Goal: Information Seeking & Learning: Learn about a topic

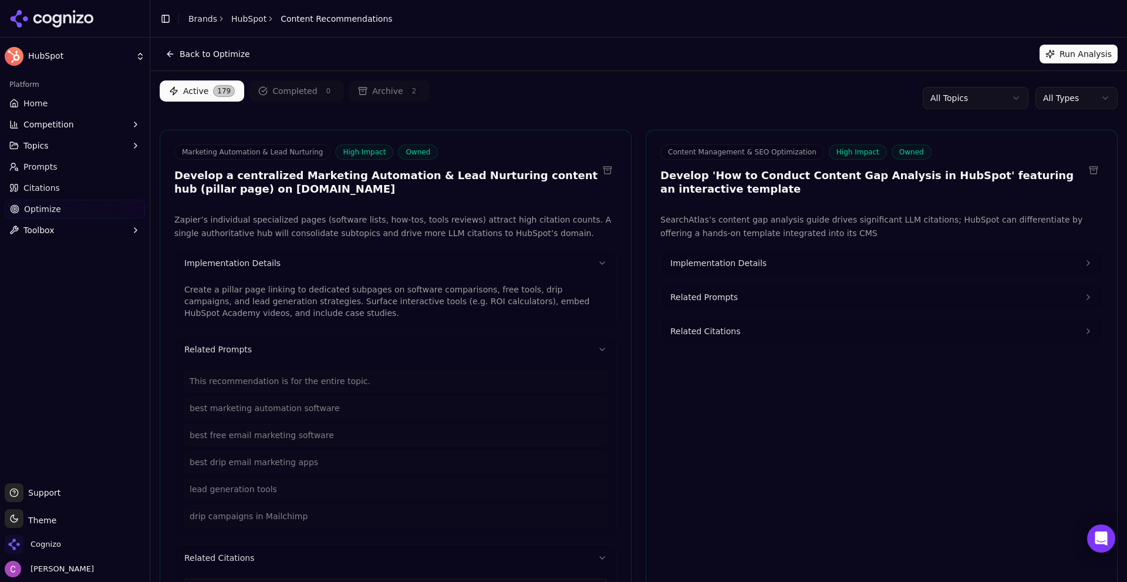
click at [68, 107] on link "Home" at bounding box center [75, 103] width 140 height 19
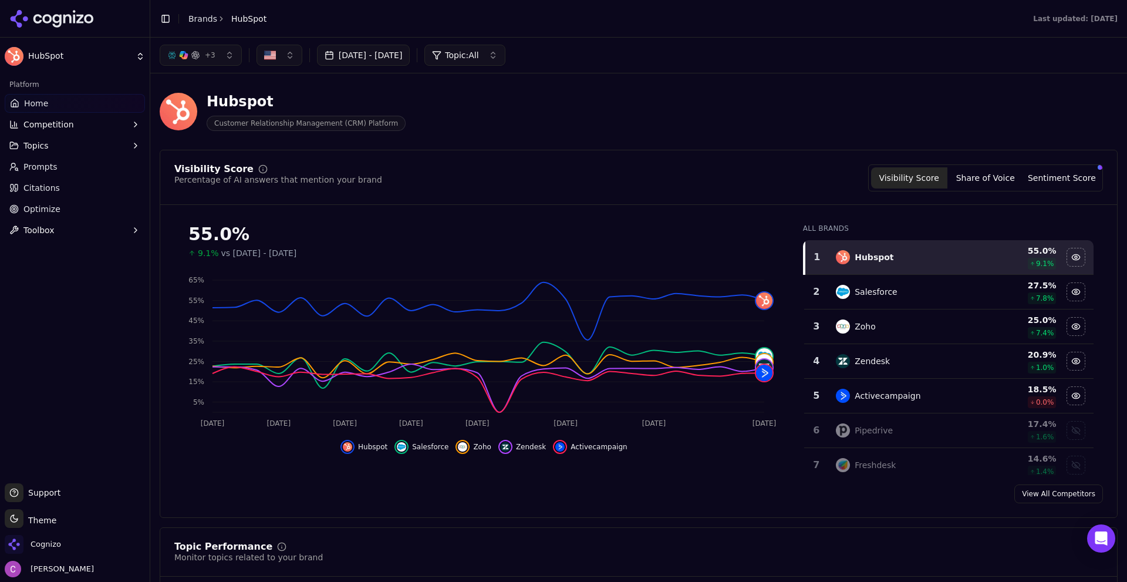
click at [569, 122] on div "Hubspot Customer Relationship Management (CRM) Platform" at bounding box center [423, 111] width 526 height 39
click at [559, 99] on div "Hubspot Customer Relationship Management (CRM) Platform" at bounding box center [423, 111] width 526 height 39
click at [678, 126] on div "Hubspot Customer Relationship Management (CRM) Platform" at bounding box center [423, 111] width 526 height 39
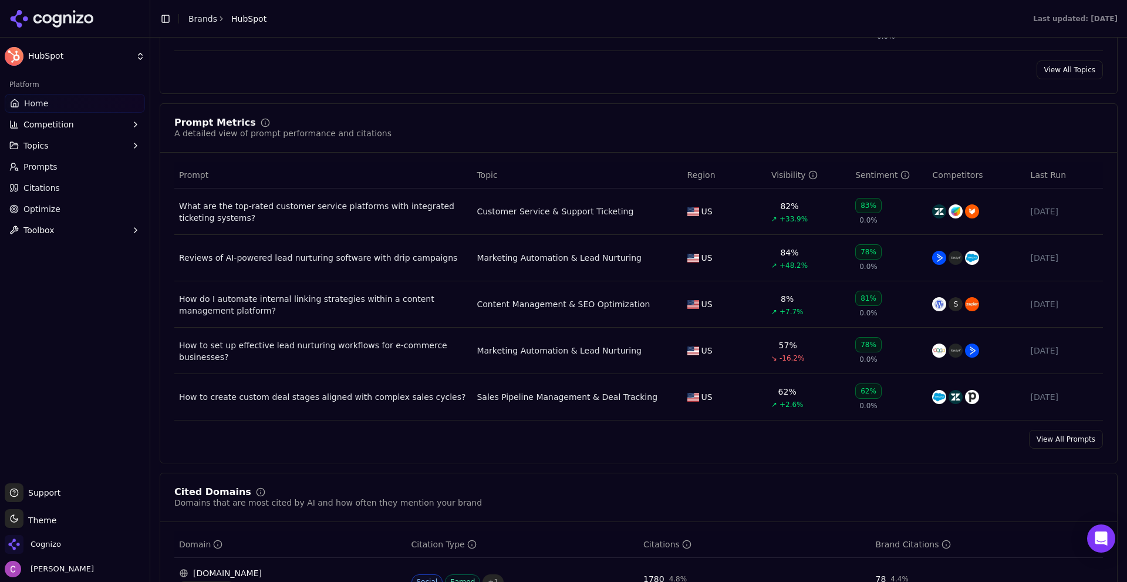
scroll to position [763, 0]
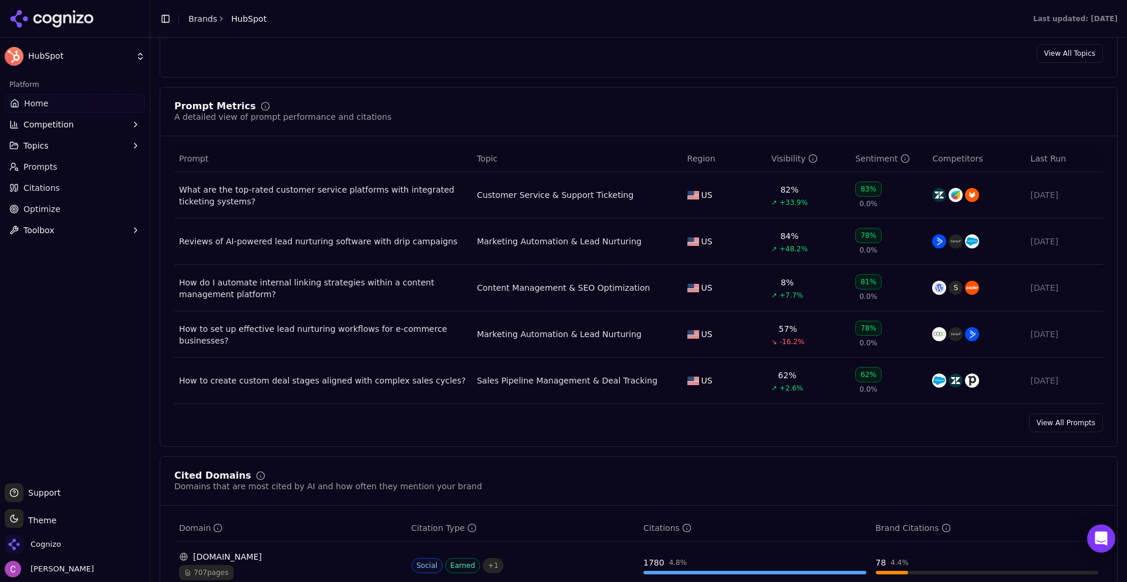
click at [352, 184] on div "What are the top-rated customer service platforms with integrated ticketing sys…" at bounding box center [323, 195] width 288 height 23
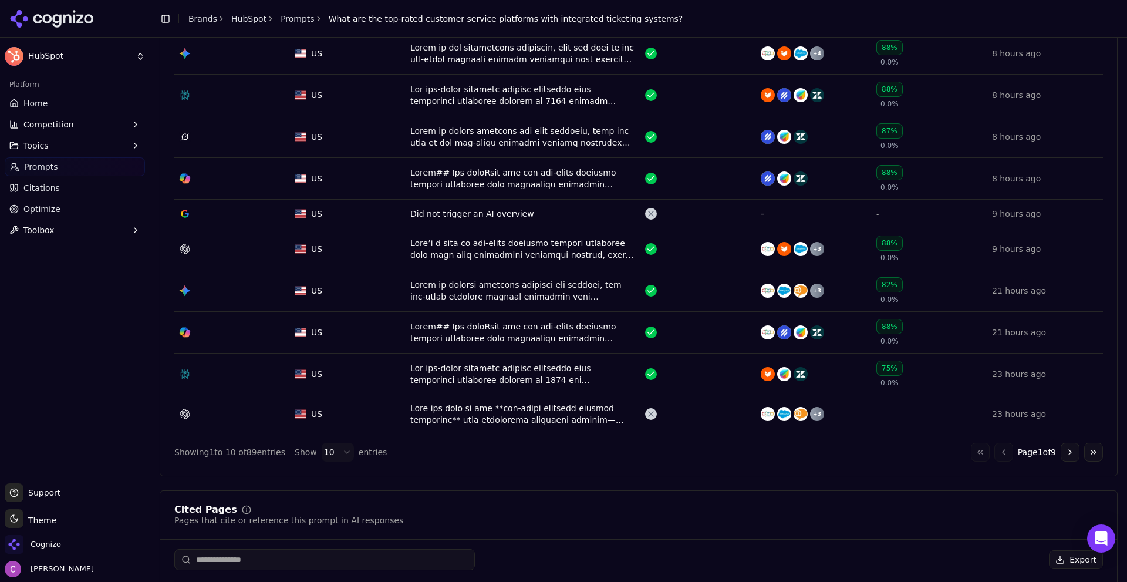
scroll to position [470, 0]
click at [1062, 452] on button "Go to next page" at bounding box center [1070, 451] width 19 height 19
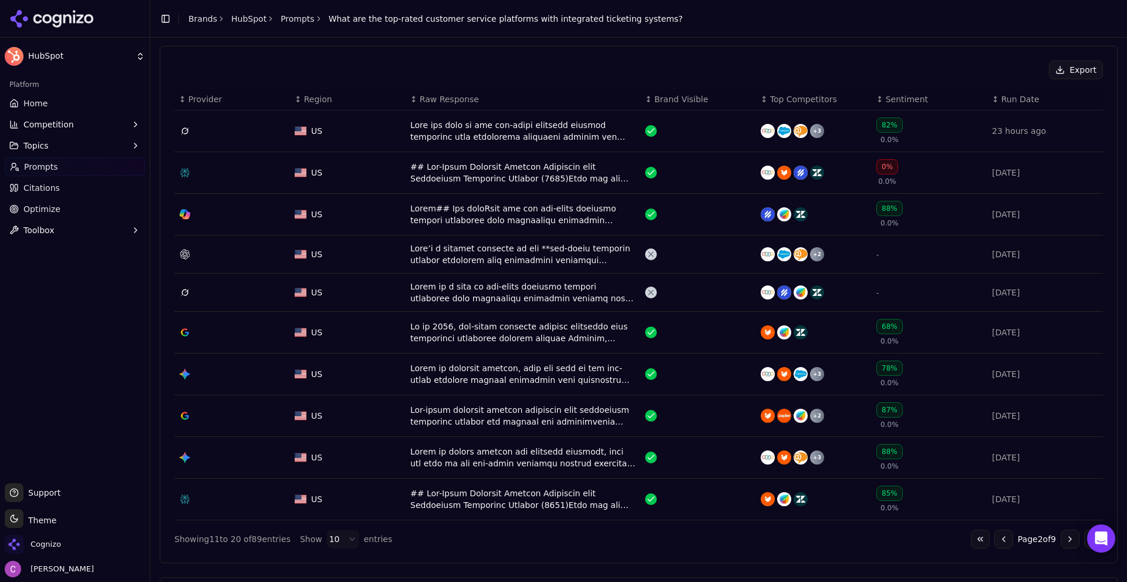
scroll to position [411, 0]
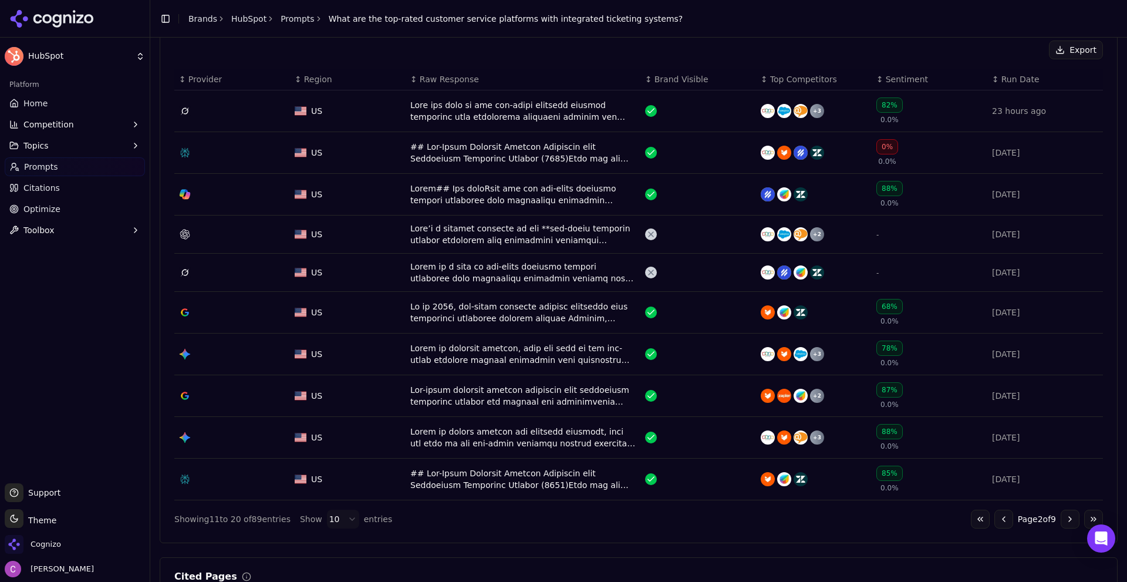
click at [995, 510] on button "Go to previous page" at bounding box center [1004, 519] width 19 height 19
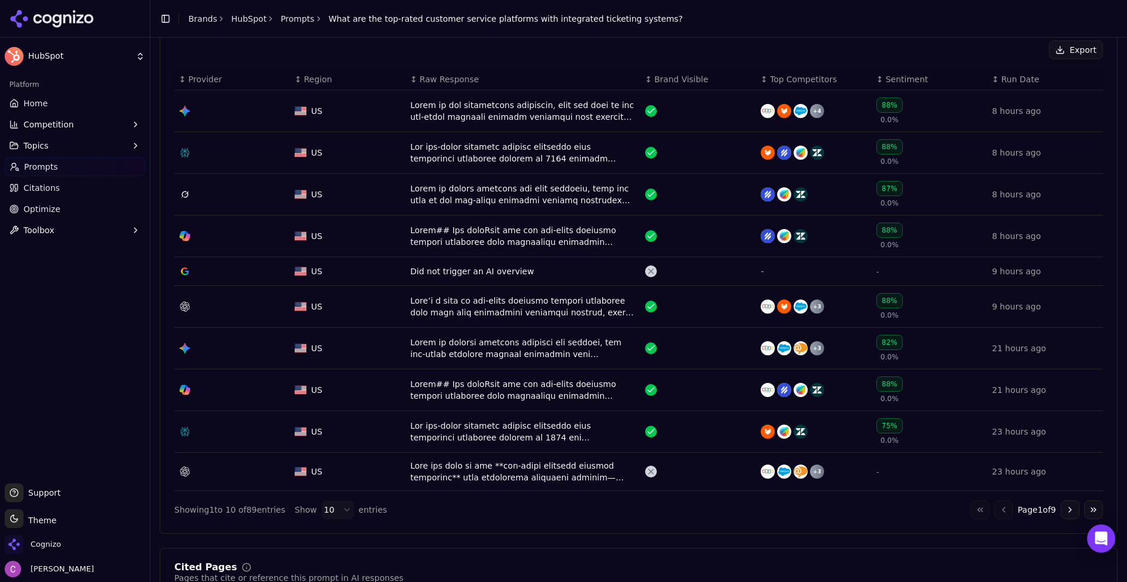
click at [500, 152] on div "Data table" at bounding box center [522, 152] width 225 height 23
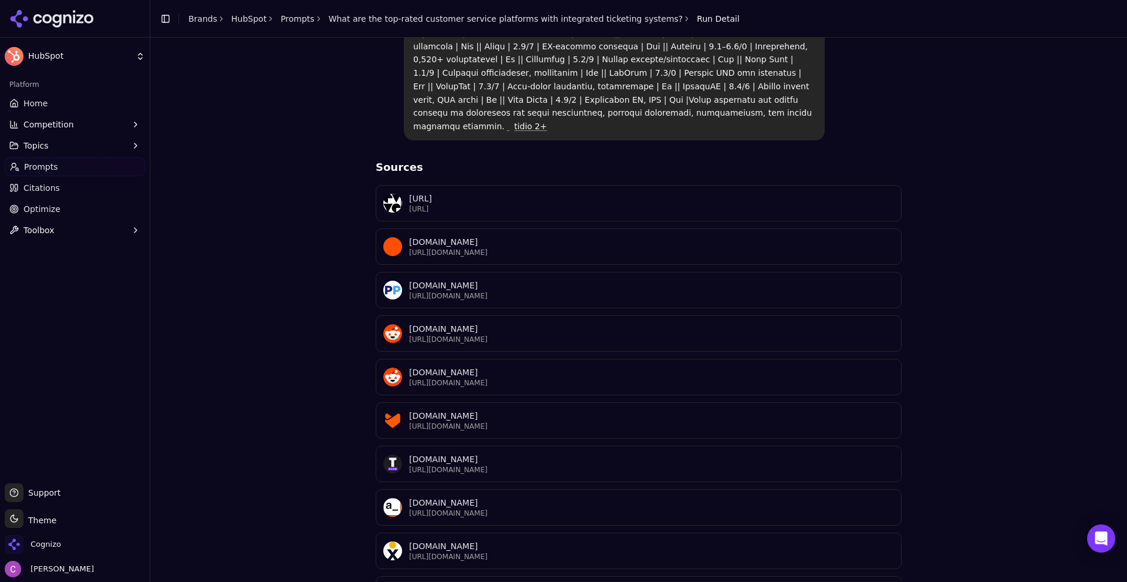
scroll to position [472, 0]
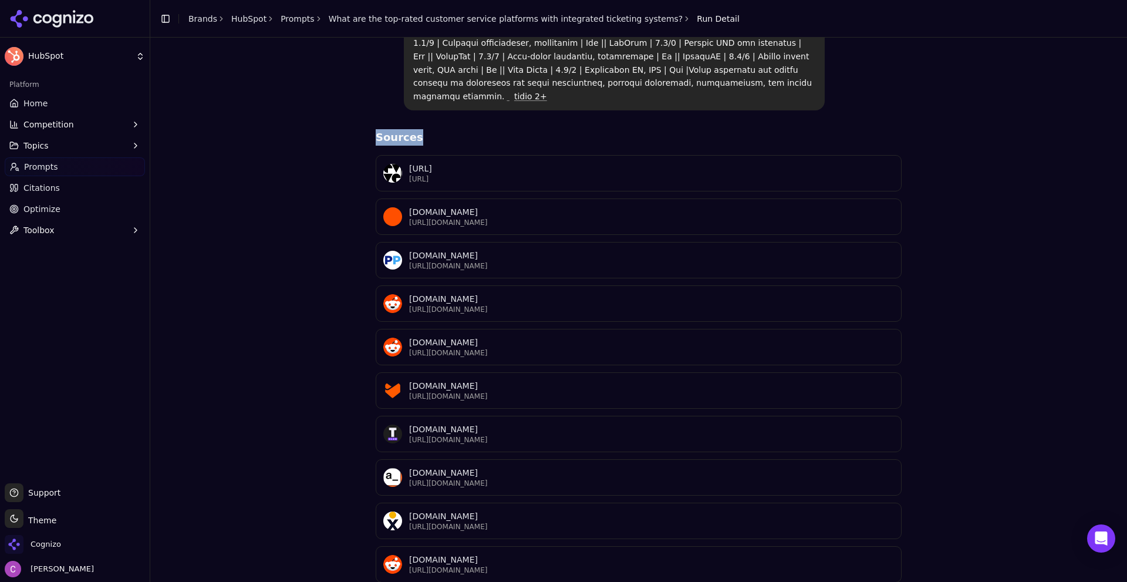
drag, startPoint x: 361, startPoint y: 73, endPoint x: 437, endPoint y: 92, distance: 77.9
click at [437, 92] on div "What are the top-rated customer service platforms with integrated ticketing sys…" at bounding box center [639, 117] width 958 height 1018
click at [452, 129] on div "Sources D [URL] [URL] Z [DOMAIN_NAME] [URL][DOMAIN_NAME] P [DOMAIN_NAME] [URL][…" at bounding box center [639, 377] width 526 height 497
click at [291, 149] on div "What are the top-rated customer service platforms with integrated ticketing sys…" at bounding box center [639, 117] width 958 height 1018
click at [41, 100] on span "Home" at bounding box center [35, 103] width 24 height 12
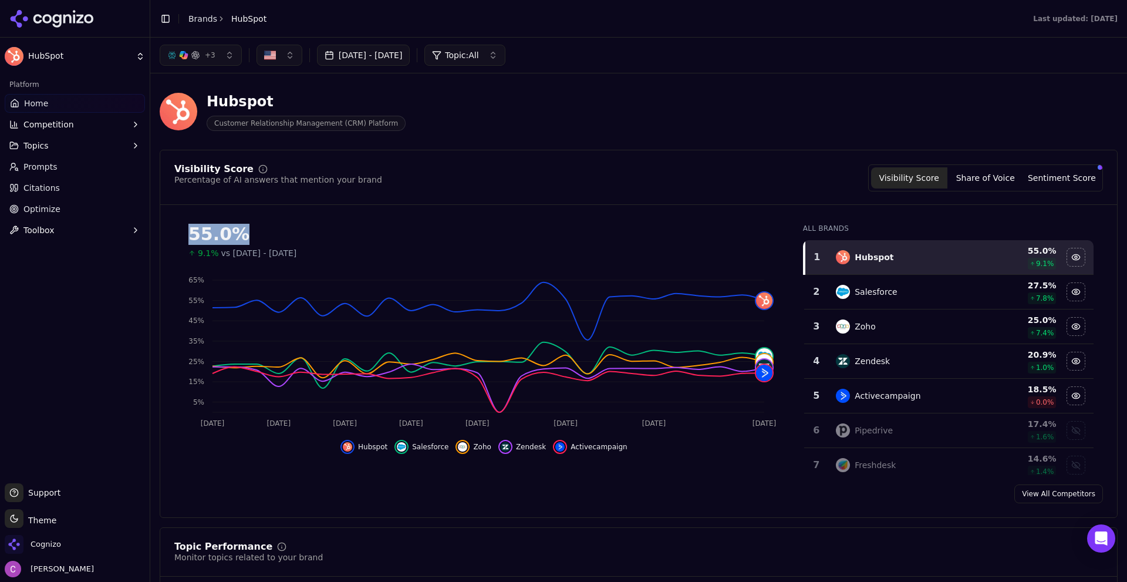
drag, startPoint x: 182, startPoint y: 235, endPoint x: 277, endPoint y: 240, distance: 94.7
click at [277, 240] on div "55.0% 9.1% vs [DATE] - [DATE]" at bounding box center [483, 236] width 619 height 45
click at [285, 240] on div "55.0%" at bounding box center [483, 234] width 591 height 21
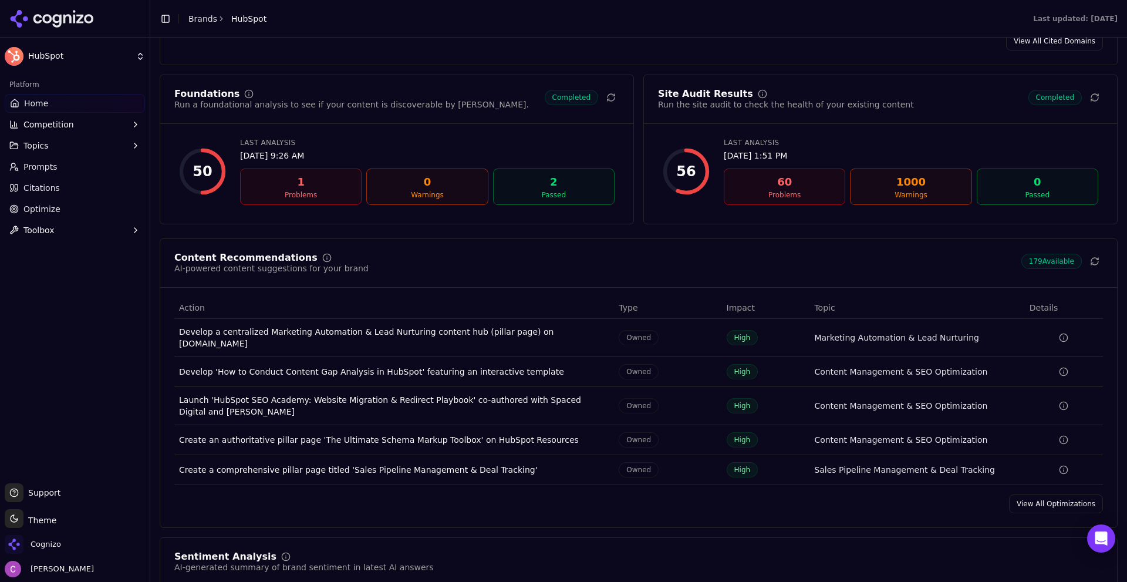
scroll to position [1527, 0]
click at [90, 206] on link "Optimize" at bounding box center [75, 209] width 140 height 19
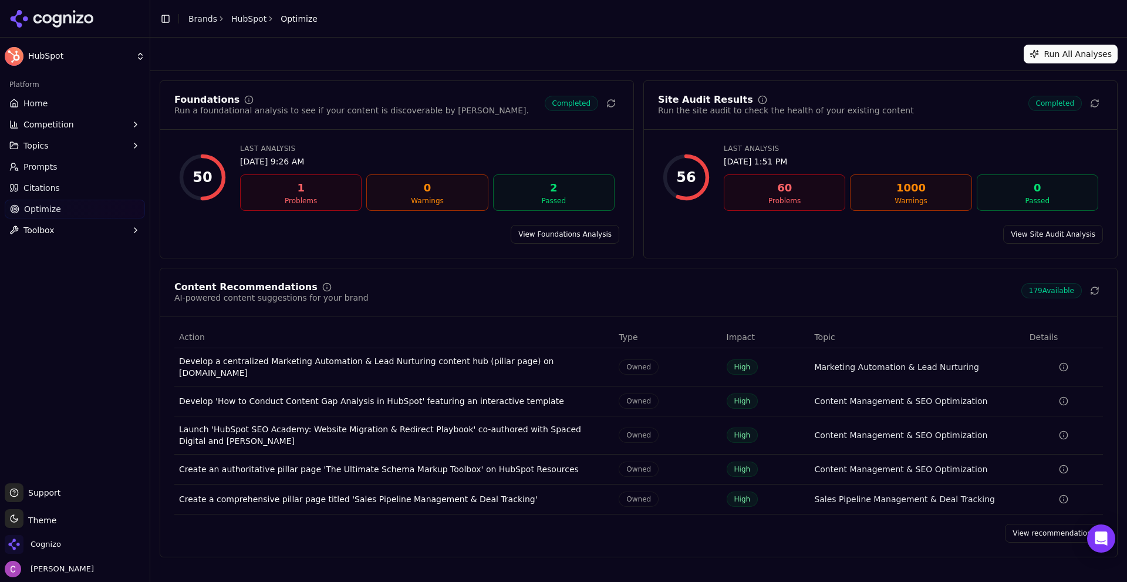
click at [542, 233] on link "View Foundations Analysis" at bounding box center [565, 234] width 109 height 19
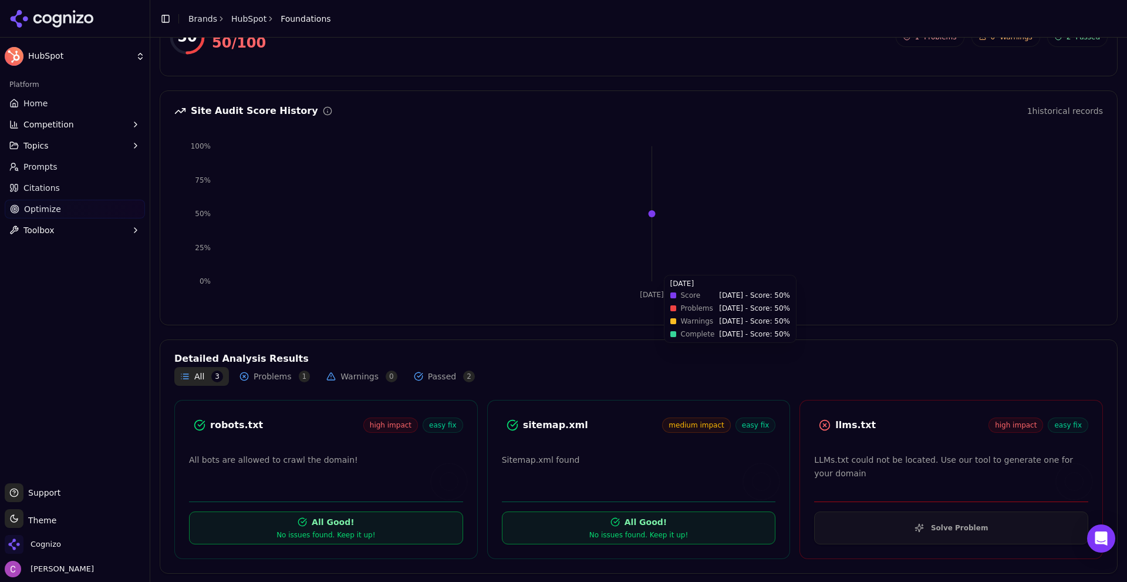
scroll to position [77, 0]
click at [234, 425] on div "robots.txt" at bounding box center [286, 424] width 153 height 14
click at [233, 425] on div "robots.txt" at bounding box center [286, 424] width 153 height 14
click at [277, 425] on div "robots.txt" at bounding box center [286, 424] width 153 height 14
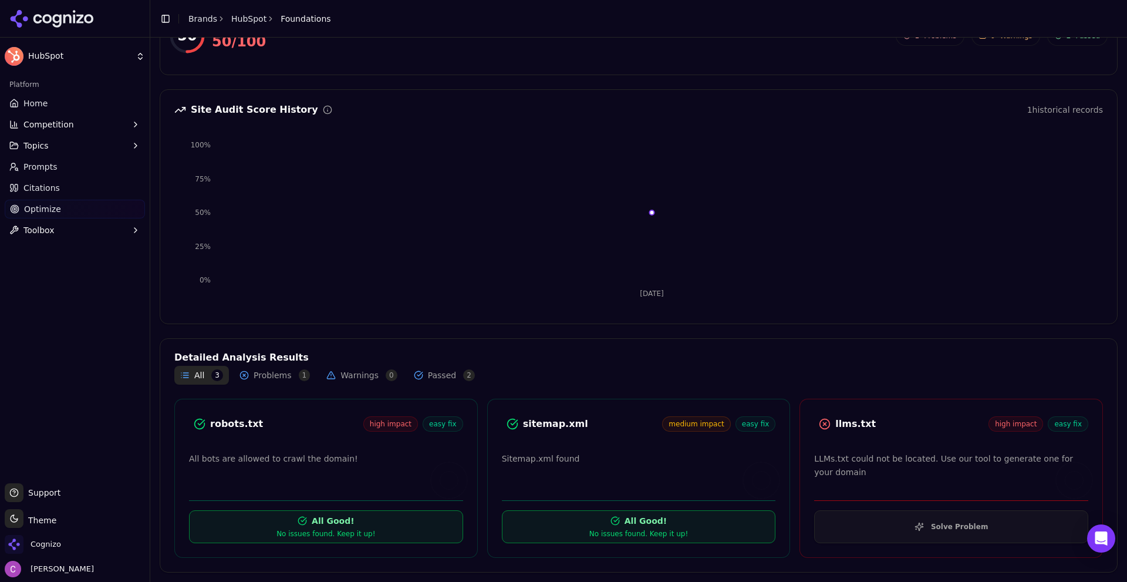
click at [843, 428] on div "llms.txt" at bounding box center [912, 424] width 153 height 14
click at [842, 428] on div "llms.txt" at bounding box center [912, 424] width 153 height 14
click at [975, 538] on button "Solve Problem" at bounding box center [951, 526] width 274 height 33
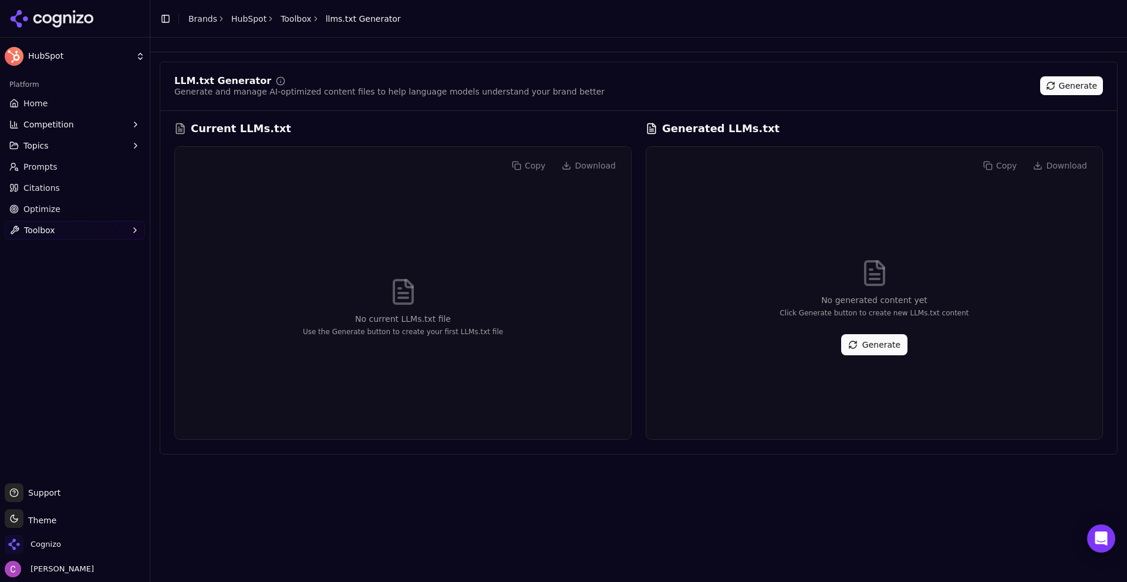
click at [871, 342] on button "Generate" at bounding box center [874, 344] width 66 height 21
click at [87, 209] on link "Optimize" at bounding box center [75, 209] width 140 height 19
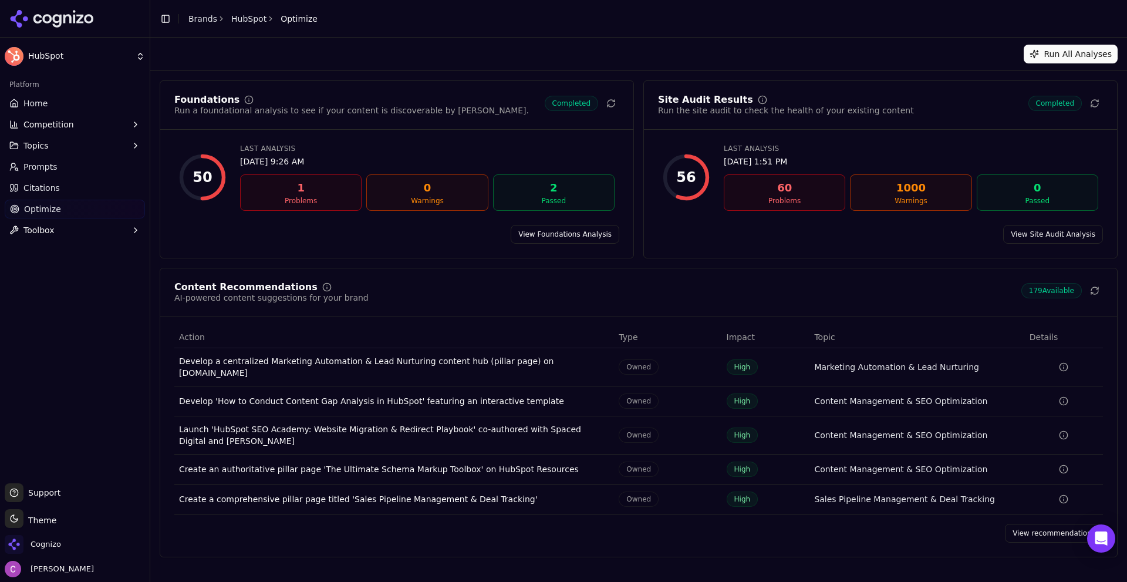
click at [1023, 524] on link "View recommendations" at bounding box center [1054, 533] width 98 height 19
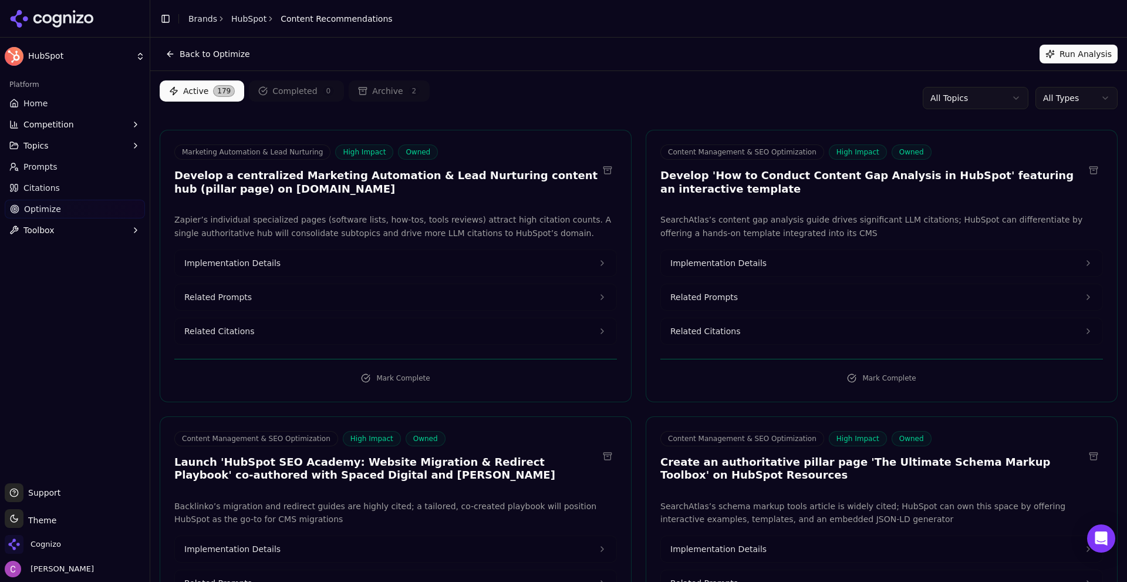
click at [259, 296] on button "Related Prompts" at bounding box center [396, 297] width 442 height 26
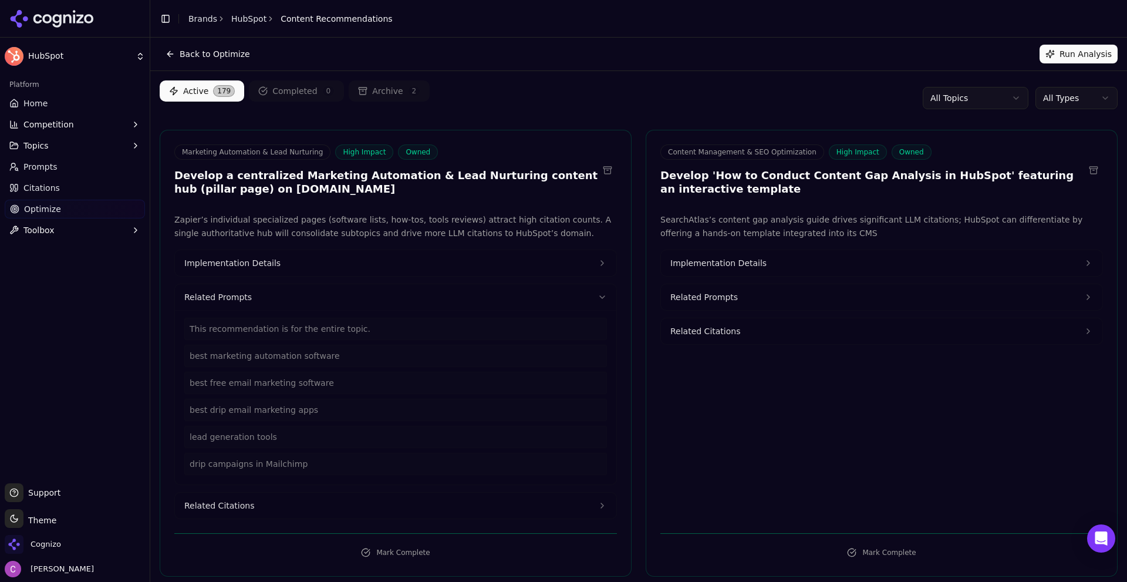
scroll to position [59, 0]
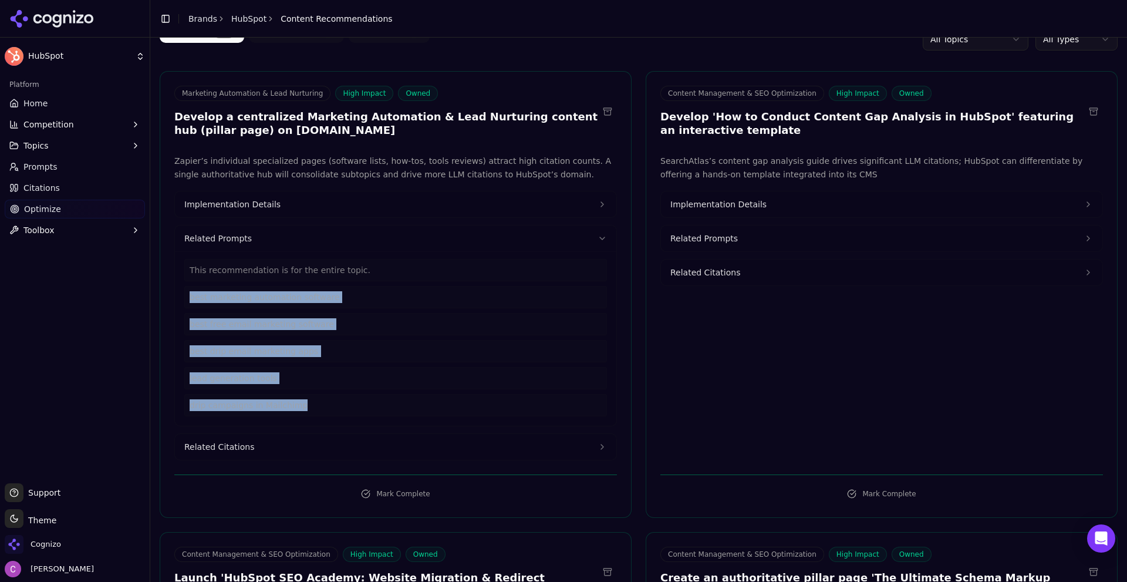
drag, startPoint x: 314, startPoint y: 407, endPoint x: 183, endPoint y: 290, distance: 175.5
click at [183, 290] on div "This recommendation is for the entire topic. best marketing automation software…" at bounding box center [396, 338] width 442 height 174
click at [272, 446] on button "Related Citations" at bounding box center [396, 447] width 442 height 26
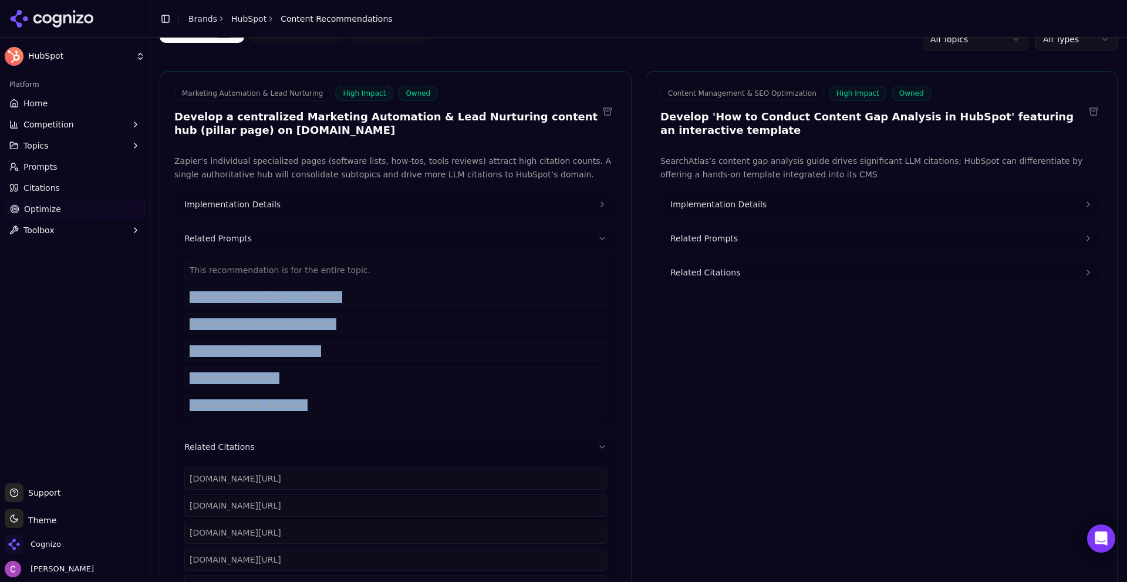
scroll to position [117, 0]
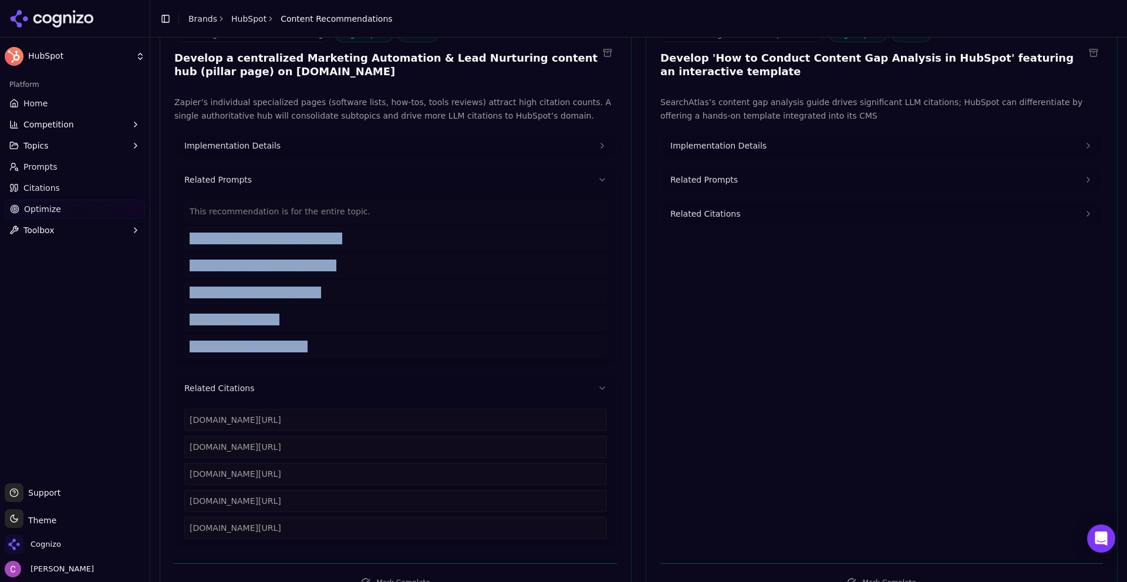
drag, startPoint x: 368, startPoint y: 533, endPoint x: 179, endPoint y: 422, distance: 218.9
click at [179, 422] on div "[DOMAIN_NAME][URL] [DOMAIN_NAME][URL] [DOMAIN_NAME][URL] [DOMAIN_NAME][URL] [DO…" at bounding box center [396, 474] width 442 height 147
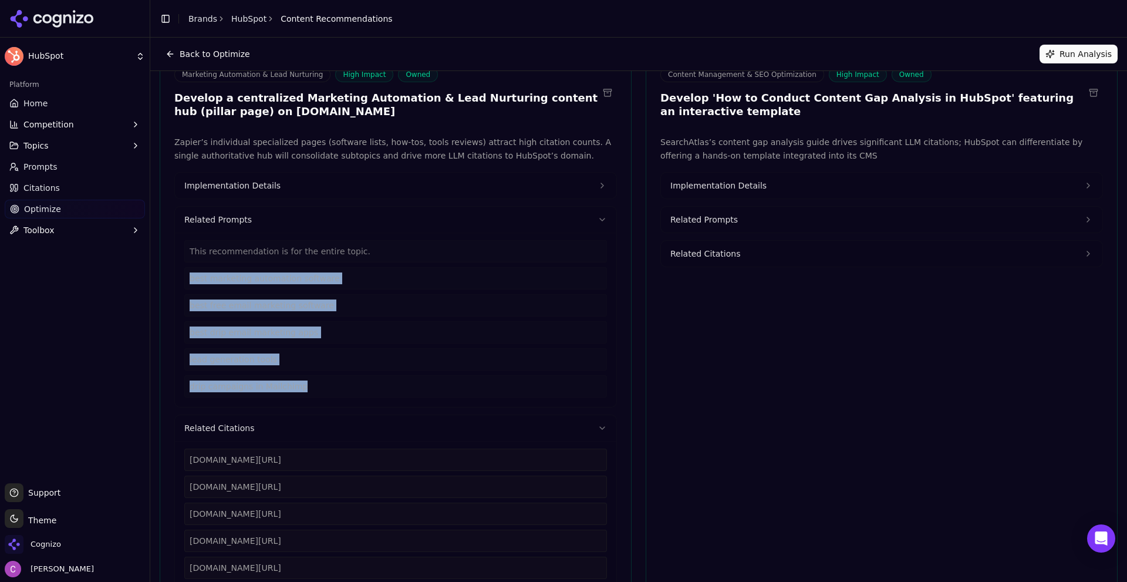
scroll to position [59, 0]
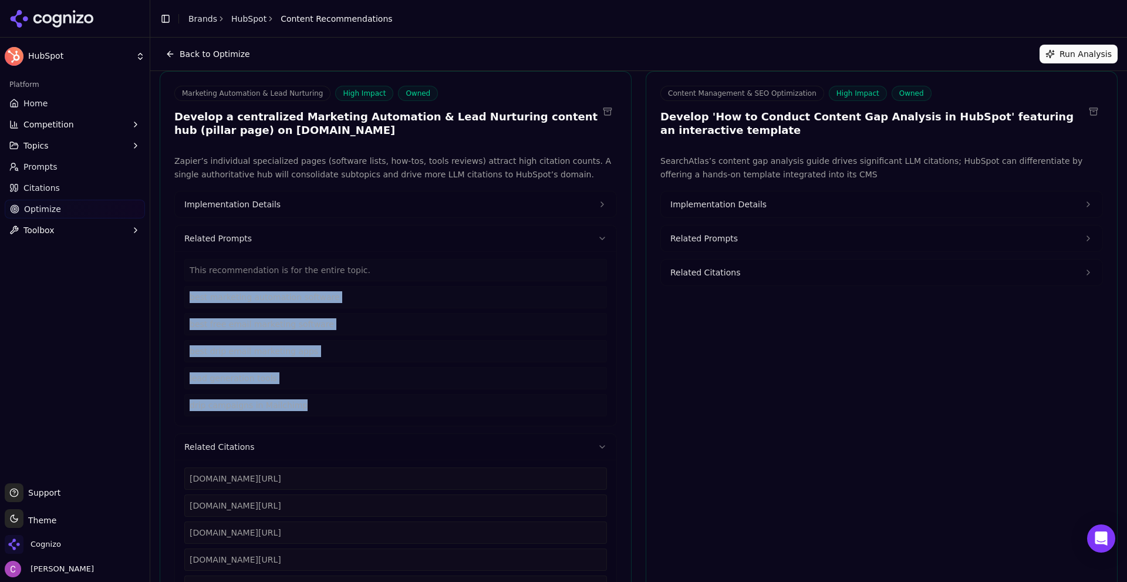
click at [292, 209] on button "Implementation Details" at bounding box center [396, 204] width 442 height 26
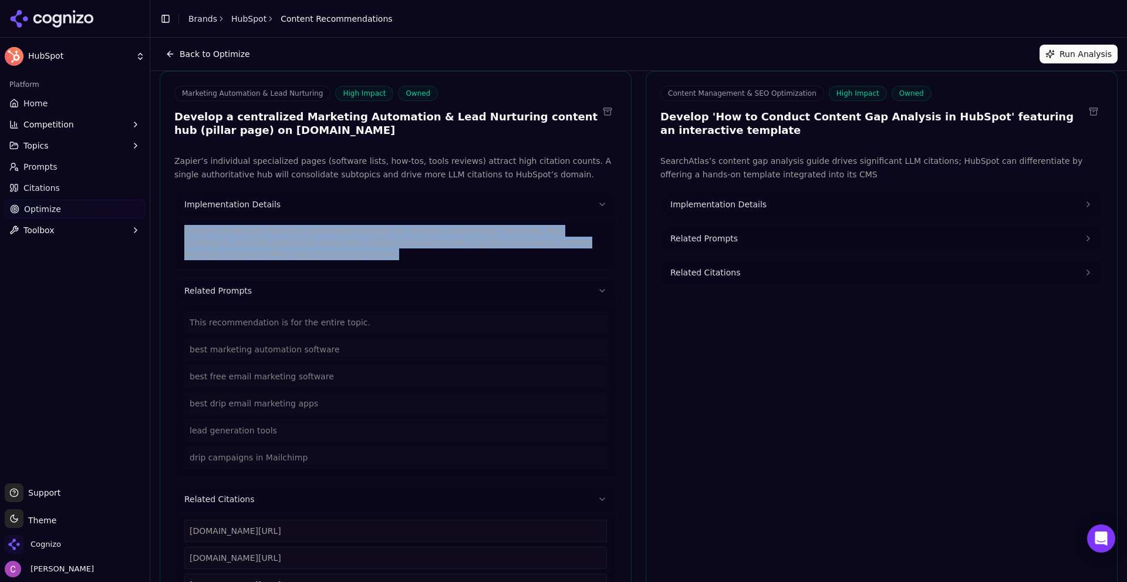
drag, startPoint x: 273, startPoint y: 256, endPoint x: 169, endPoint y: 232, distance: 106.7
click at [169, 232] on div "Zapier’s individual specialized pages (software lists, how-tos, tools reviews) …" at bounding box center [395, 407] width 471 height 506
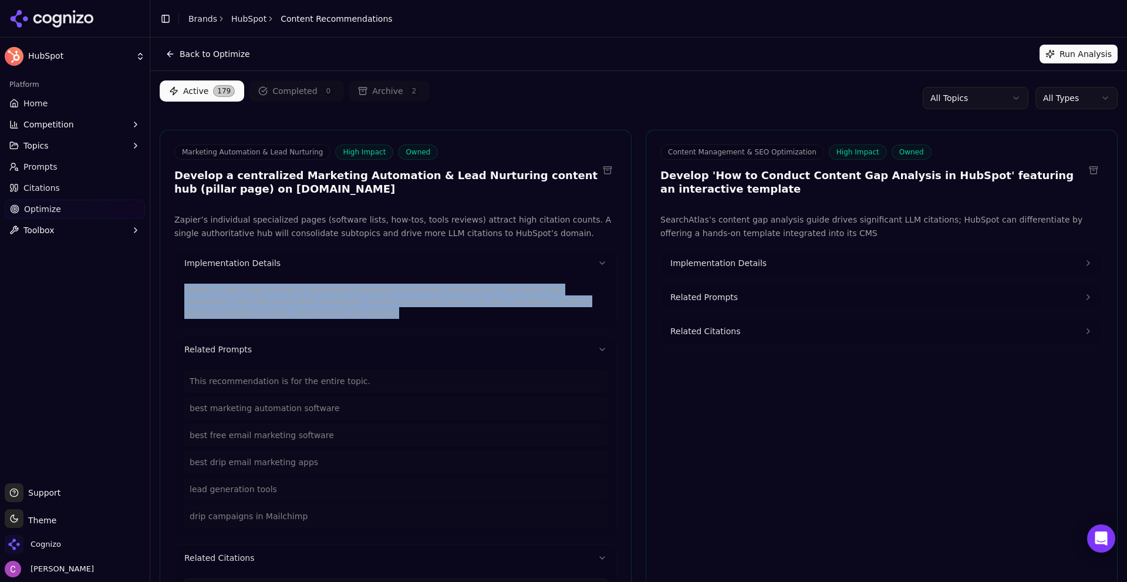
click at [97, 192] on link "Citations" at bounding box center [75, 188] width 140 height 19
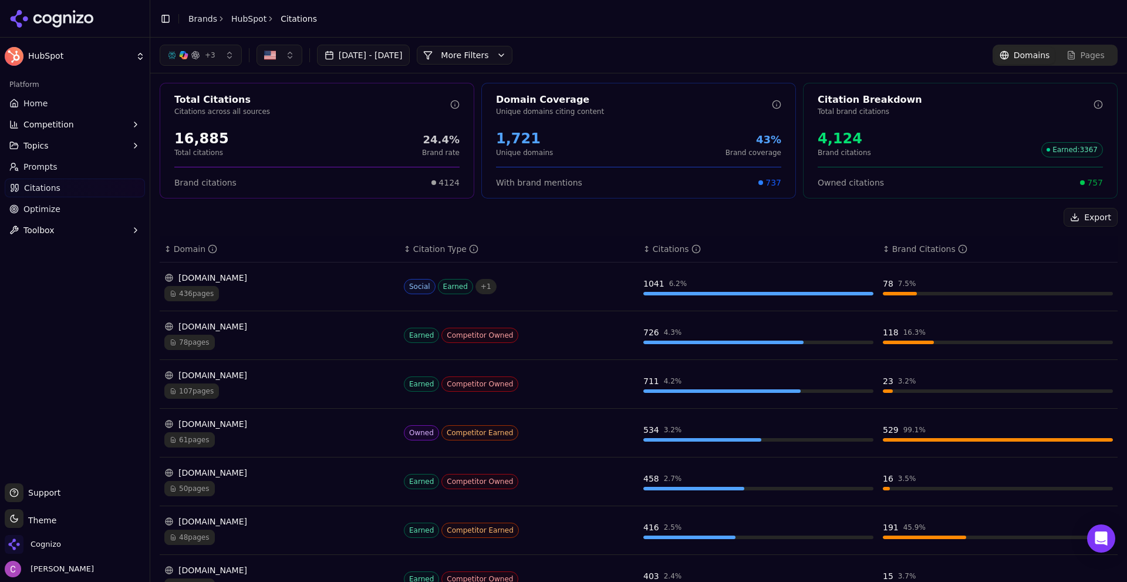
click at [248, 211] on div "Export" at bounding box center [639, 217] width 958 height 19
click at [66, 96] on link "Home" at bounding box center [75, 103] width 140 height 19
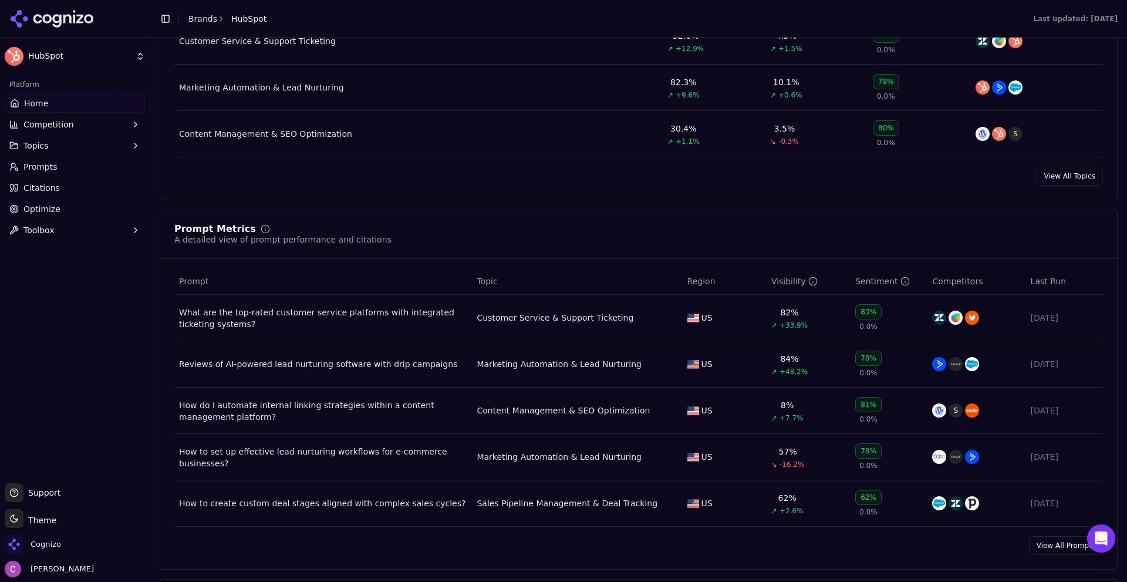
scroll to position [646, 0]
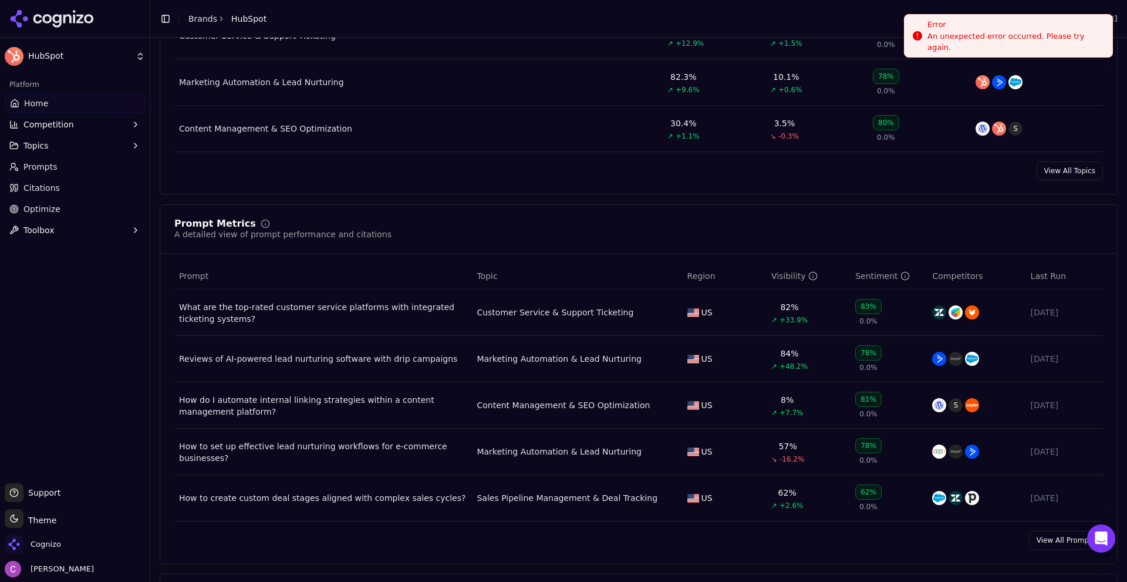
drag, startPoint x: 923, startPoint y: 32, endPoint x: 1045, endPoint y: 63, distance: 126.0
click at [924, 42] on icon "Notifications alt+T" at bounding box center [918, 36] width 12 height 12
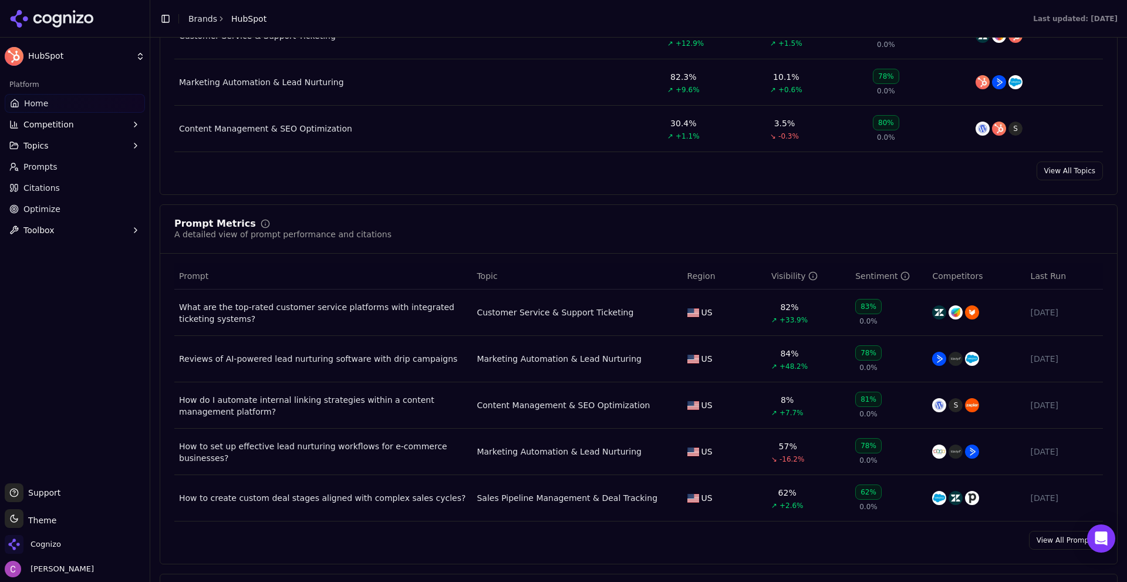
click at [63, 186] on link "Citations" at bounding box center [75, 188] width 140 height 19
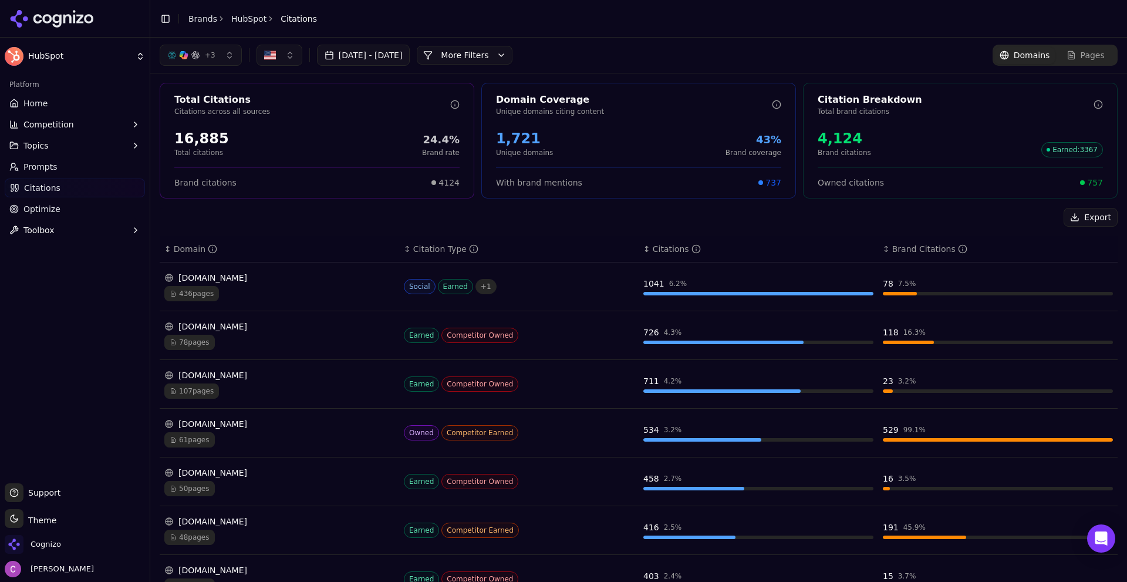
drag, startPoint x: 36, startPoint y: 207, endPoint x: 60, endPoint y: 208, distance: 23.5
click at [36, 207] on span "Optimize" at bounding box center [41, 209] width 37 height 12
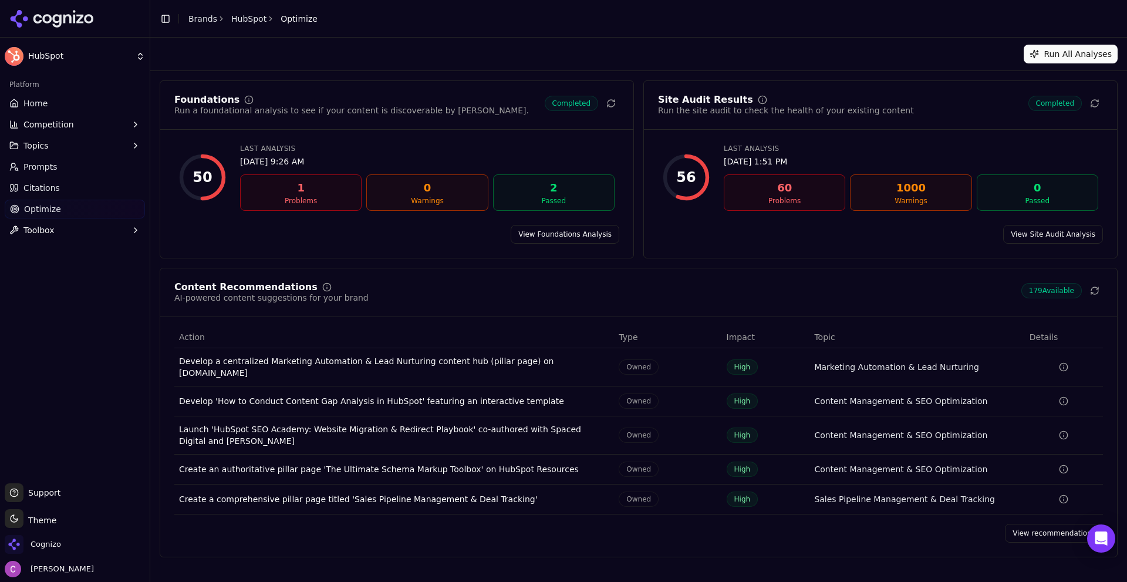
click at [1038, 528] on link "View recommendations" at bounding box center [1054, 533] width 98 height 19
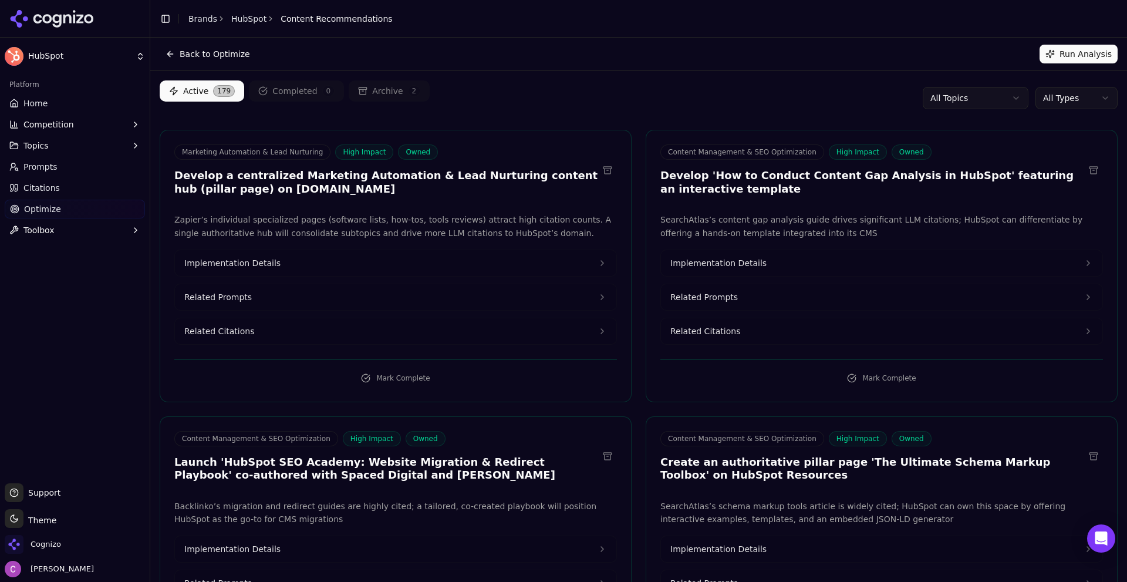
click at [1058, 95] on html "HubSpot Platform Home Competition Topics Prompts Citations Optimize Toolbox Sup…" at bounding box center [563, 291] width 1127 height 582
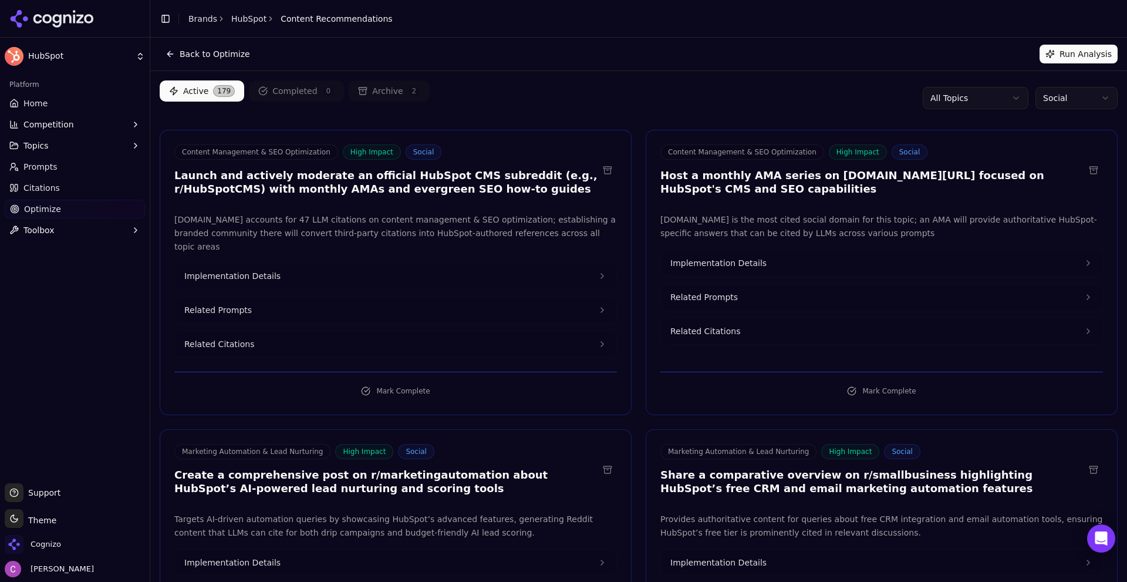
click at [814, 93] on div "Active 179 Completed 0 Archive 2 All Topics Social" at bounding box center [639, 97] width 958 height 35
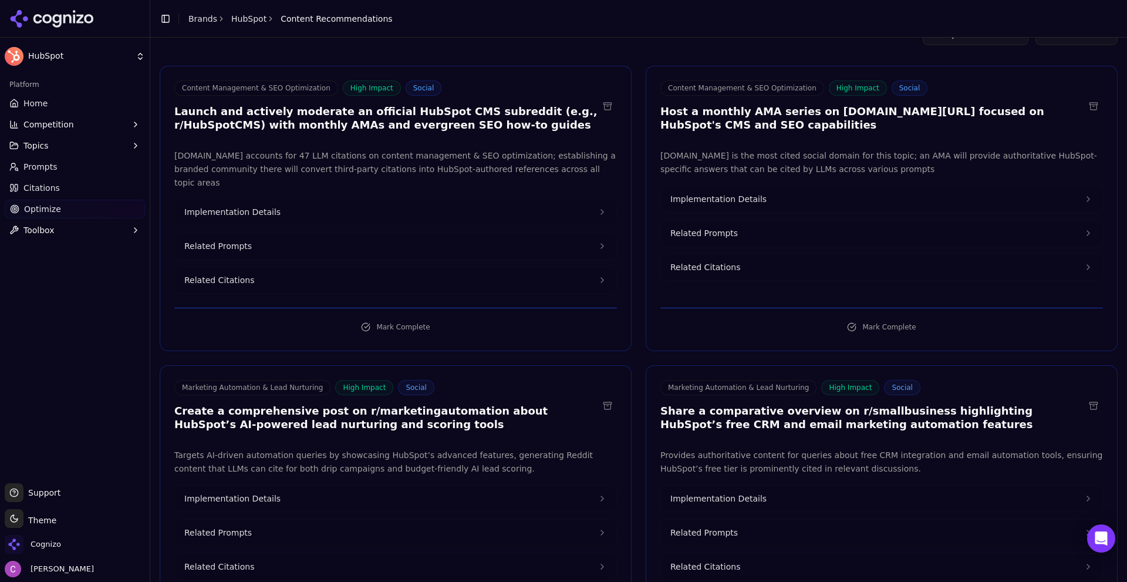
scroll to position [176, 0]
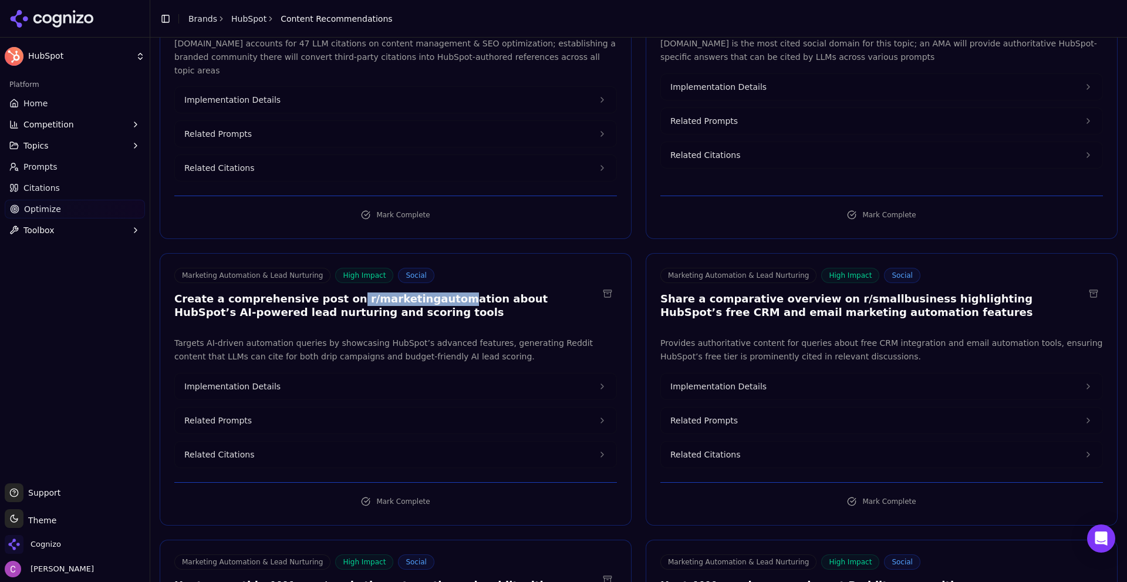
drag, startPoint x: 326, startPoint y: 285, endPoint x: 422, endPoint y: 292, distance: 95.9
click at [422, 292] on h3 "Create a comprehensive post on r/marketingautomation about HubSpot’s AI-powered…" at bounding box center [386, 305] width 424 height 26
click at [277, 408] on button "Related Prompts" at bounding box center [396, 421] width 442 height 26
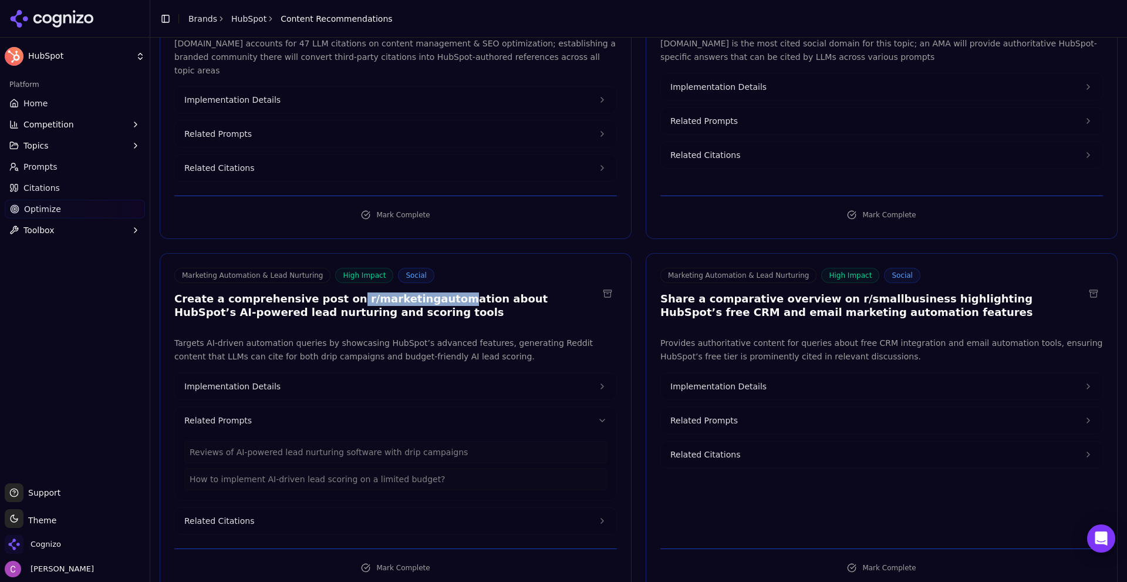
click at [738, 408] on button "Related Prompts" at bounding box center [882, 421] width 442 height 26
click at [327, 379] on button "Implementation Details" at bounding box center [396, 386] width 442 height 26
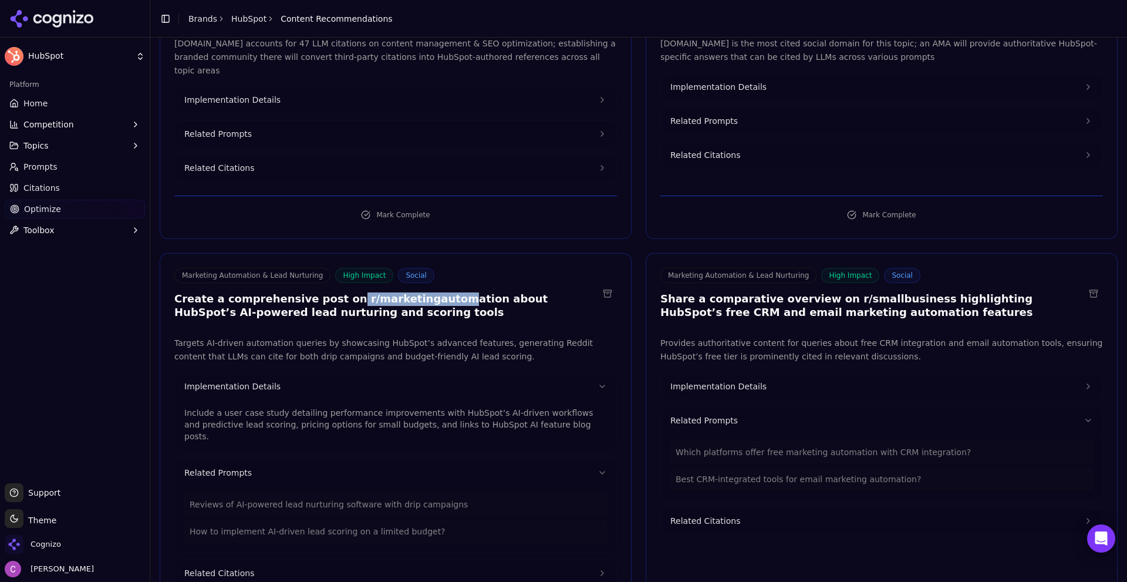
click at [700, 381] on span "Implementation Details" at bounding box center [719, 387] width 96 height 12
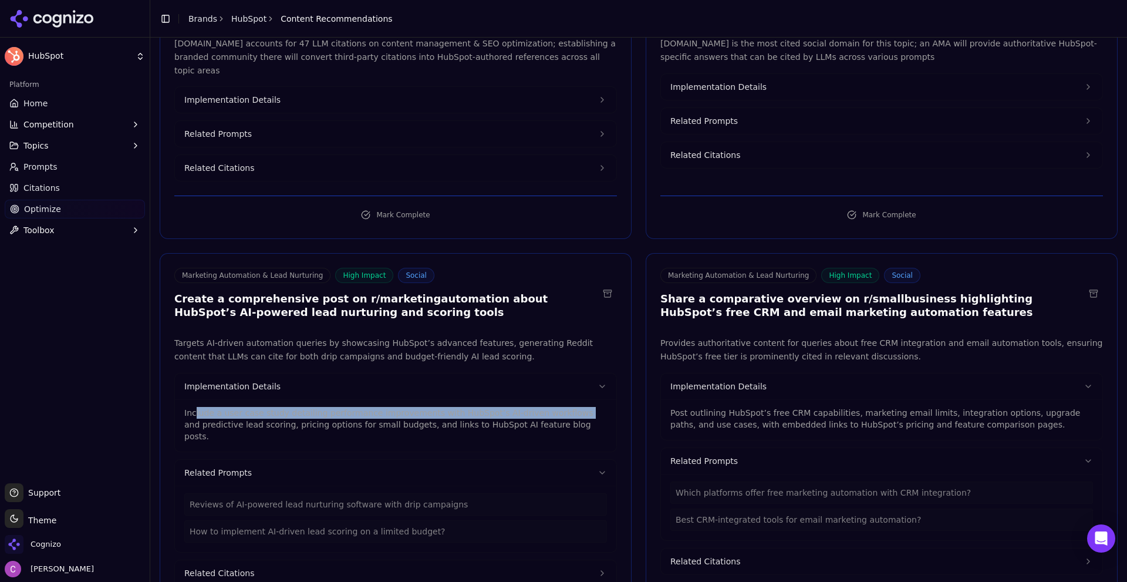
drag, startPoint x: 194, startPoint y: 391, endPoint x: 545, endPoint y: 404, distance: 351.4
click at [545, 404] on div "Include a user case study detailing performance improvements with HubSpot’s AI-…" at bounding box center [395, 421] width 423 height 42
click at [547, 407] on p "Include a user case study detailing performance improvements with HubSpot’s AI-…" at bounding box center [395, 424] width 423 height 35
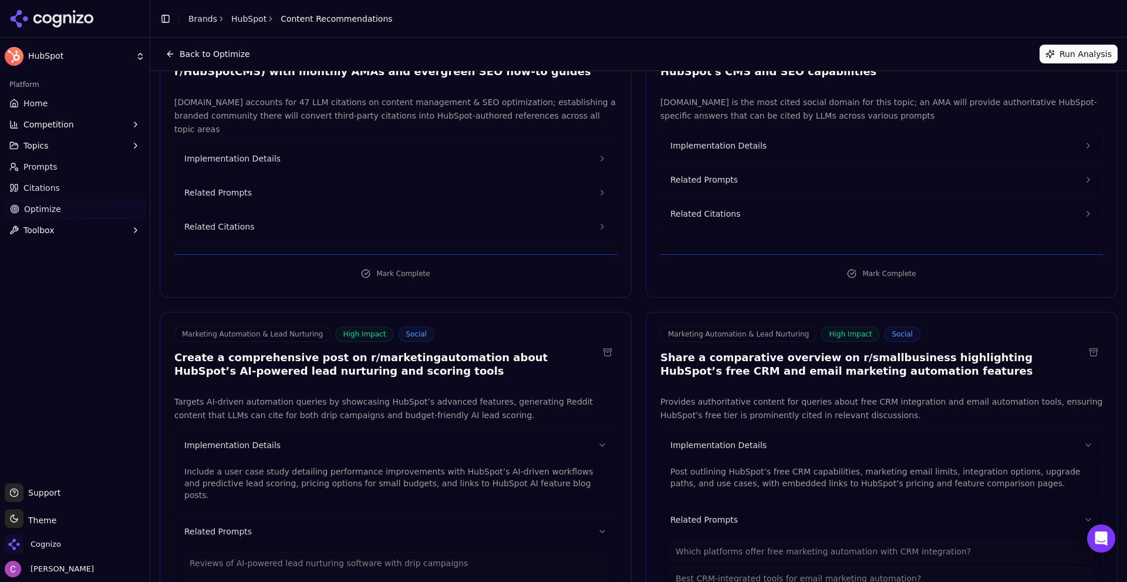
scroll to position [0, 0]
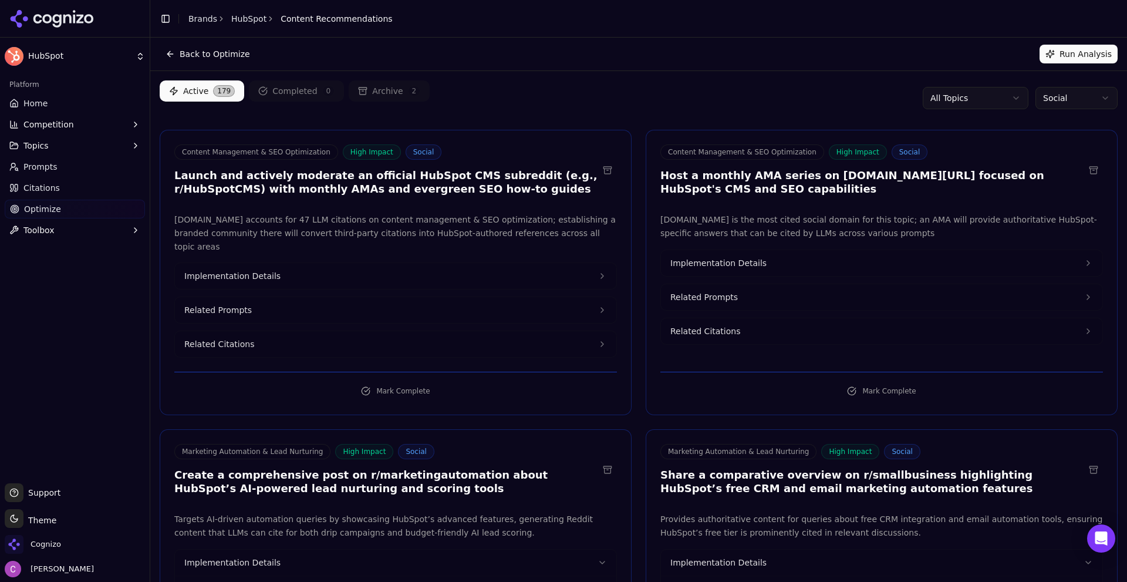
click at [604, 113] on div "Active 179 Completed 0 Archive 2 All Topics Social" at bounding box center [639, 97] width 958 height 35
click at [105, 103] on link "Home" at bounding box center [75, 103] width 140 height 19
